Goal: Transaction & Acquisition: Download file/media

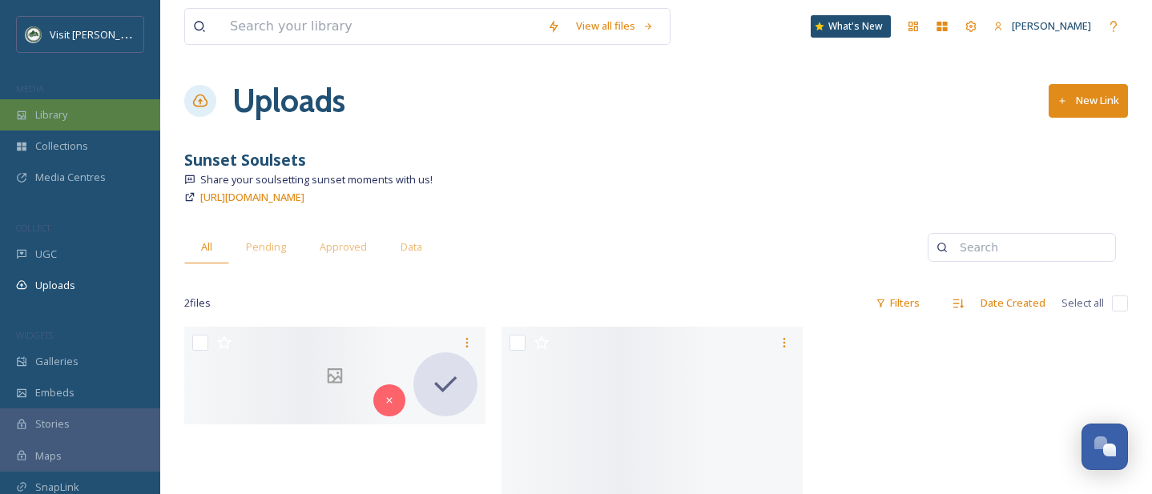
click at [51, 116] on span "Library" at bounding box center [51, 114] width 32 height 15
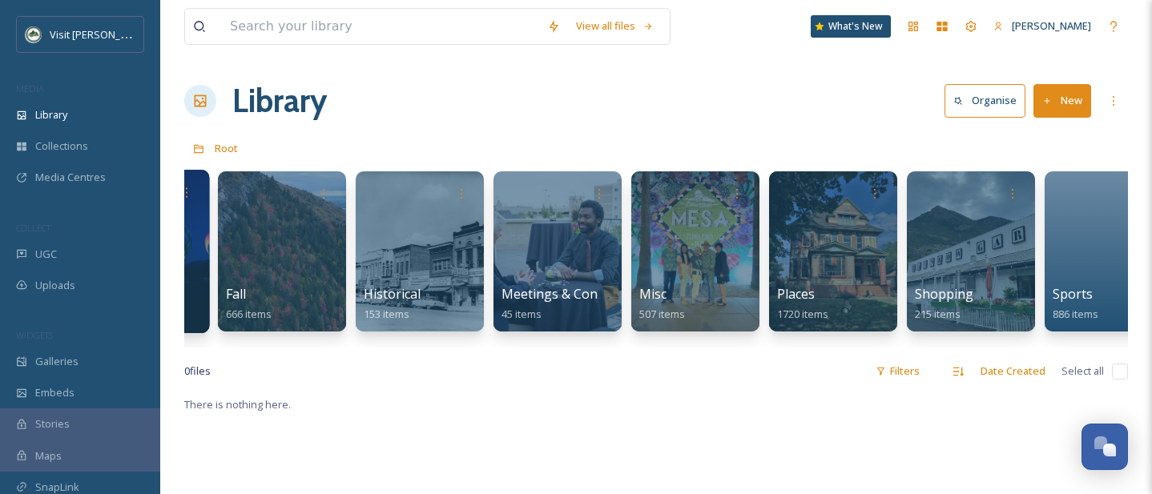
scroll to position [0, 703]
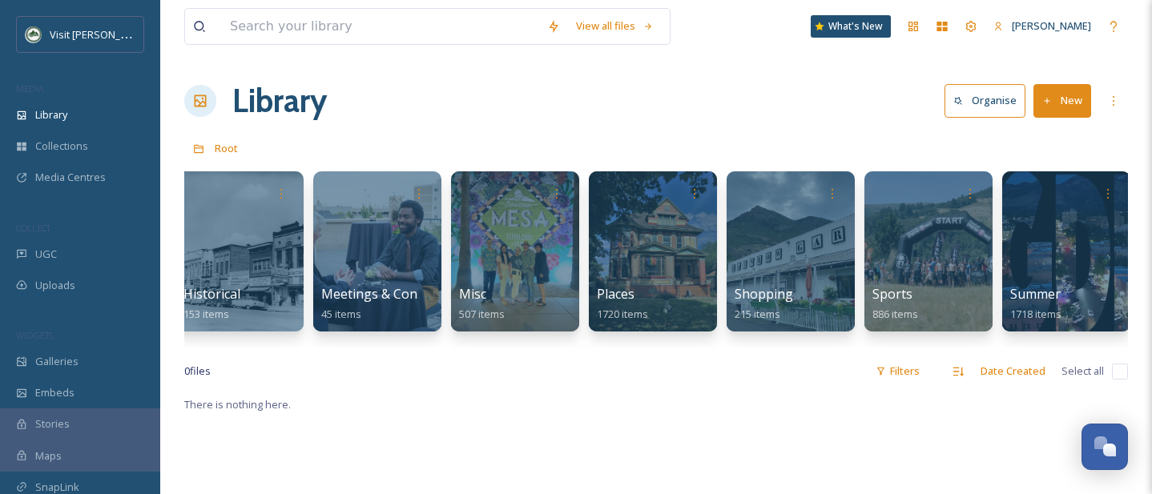
click at [661, 245] on div at bounding box center [653, 251] width 128 height 160
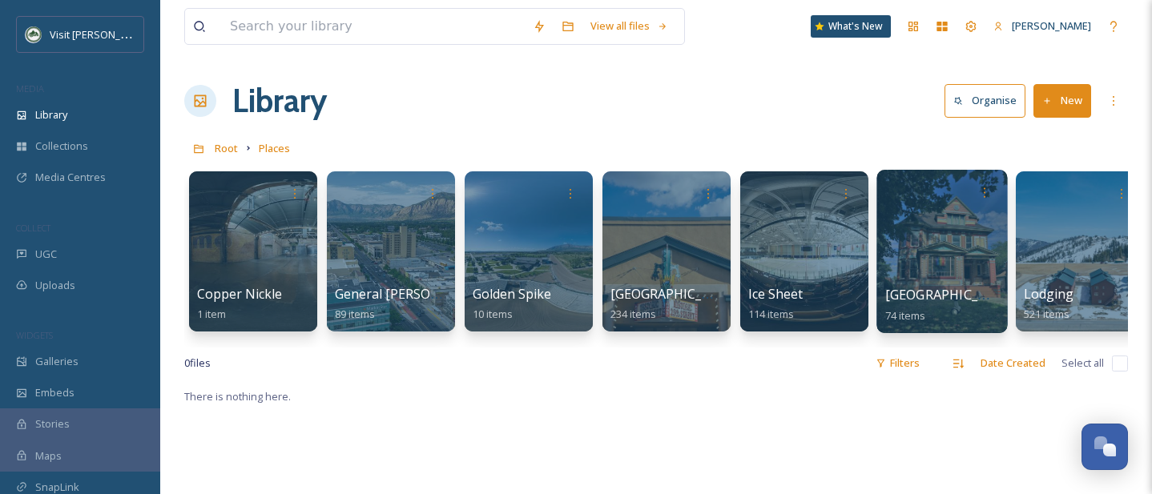
click at [919, 220] on div at bounding box center [942, 251] width 131 height 163
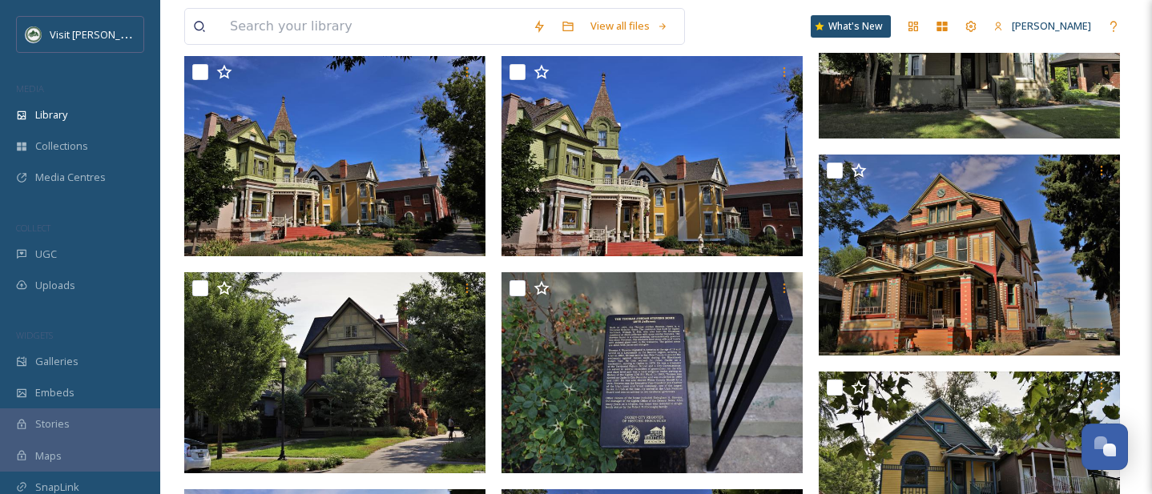
scroll to position [716, 0]
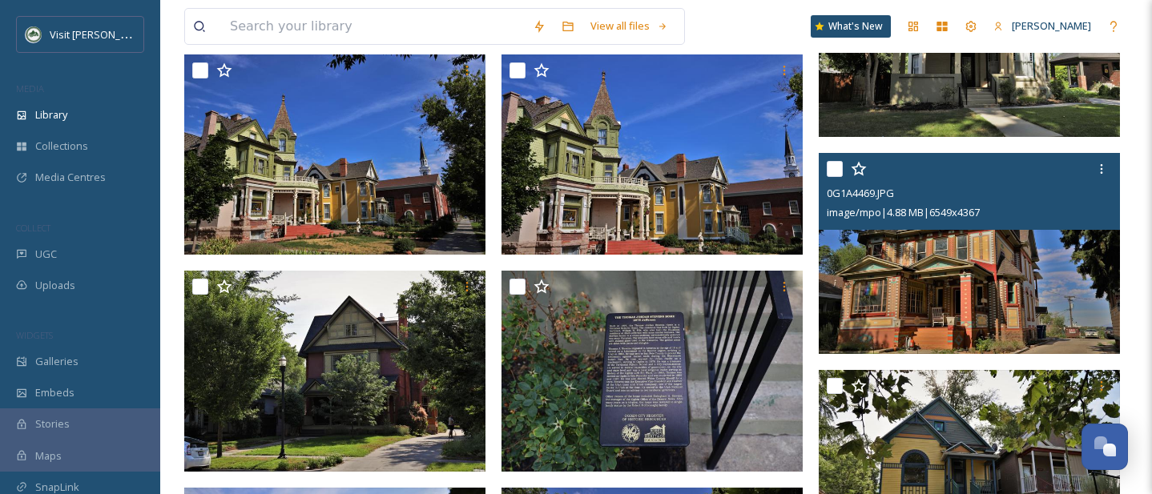
click at [974, 263] on img at bounding box center [969, 253] width 301 height 201
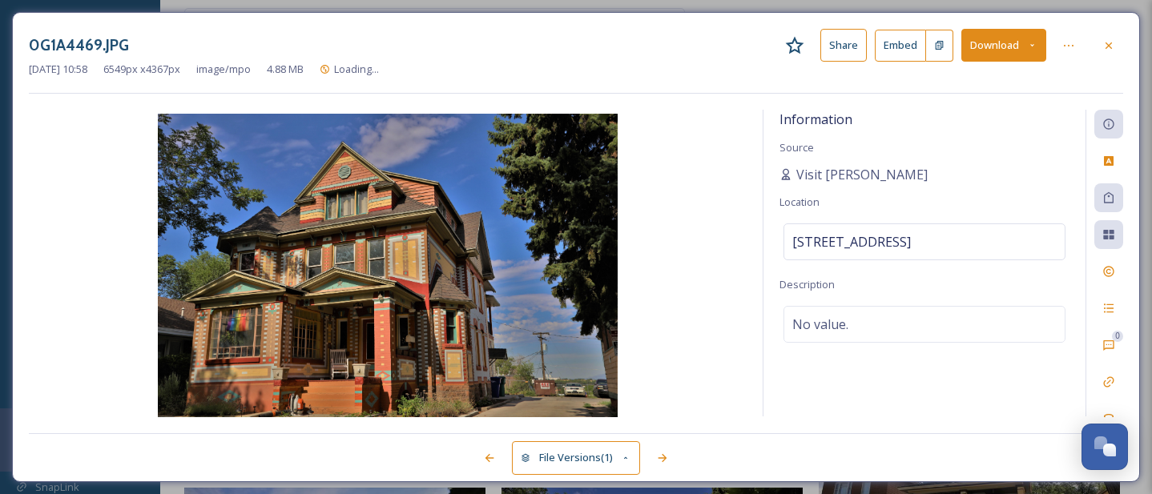
click at [1025, 51] on button "Download" at bounding box center [1003, 45] width 85 height 33
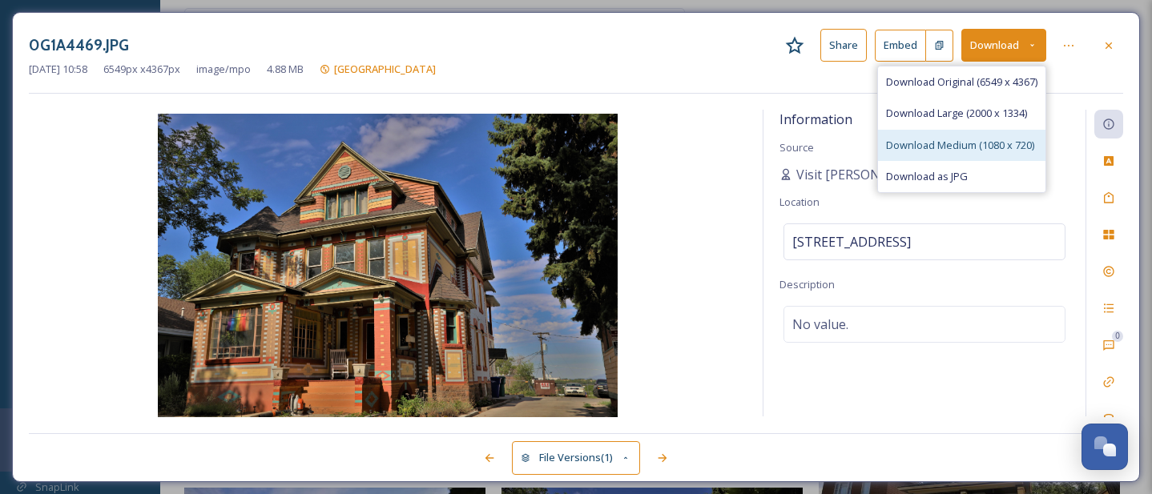
click at [977, 133] on div "Download Medium (1080 x 720)" at bounding box center [961, 145] width 167 height 31
